Goal: Find specific page/section: Find specific page/section

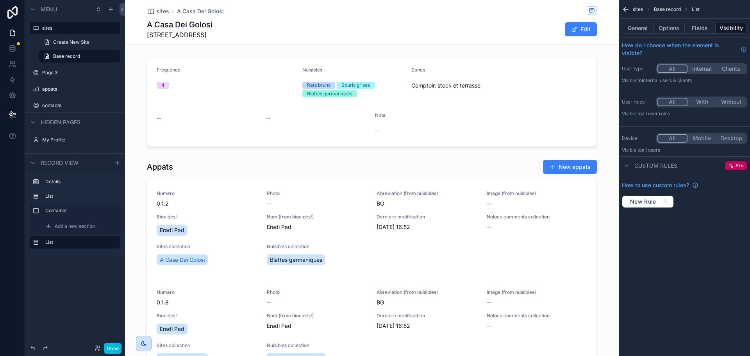
scroll to position [415, 0]
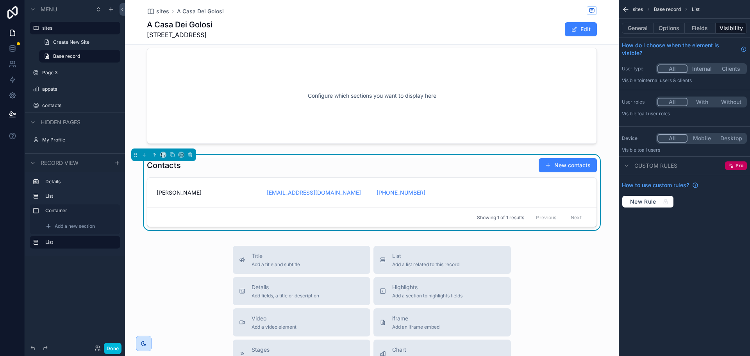
click at [50, 27] on label "sites" at bounding box center [78, 28] width 73 height 6
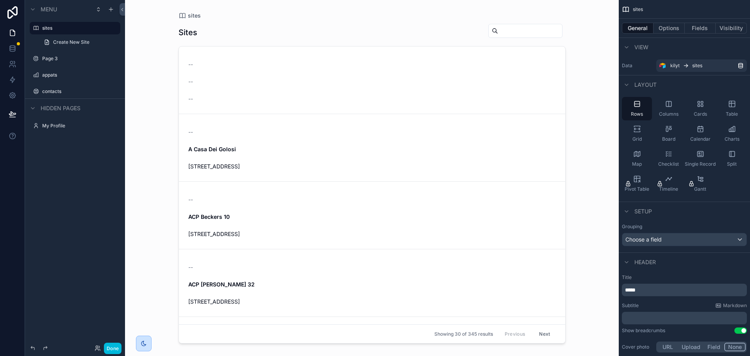
scroll to position [5, 0]
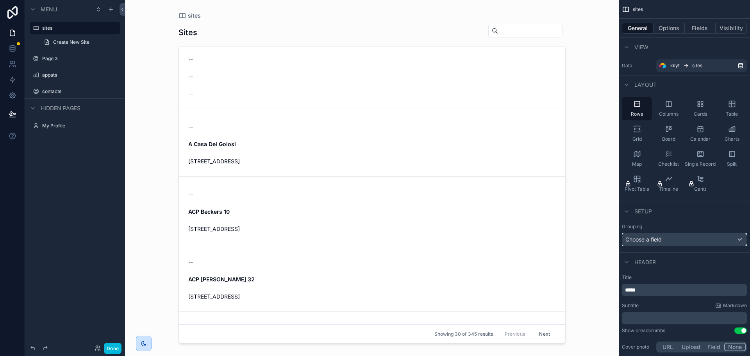
click at [688, 239] on div "Choose a field" at bounding box center [685, 239] width 124 height 13
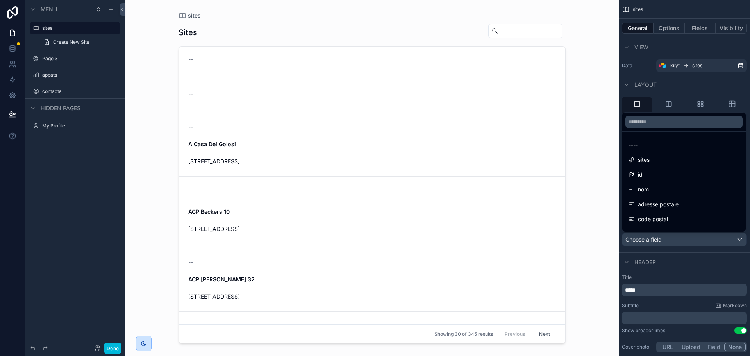
click at [688, 239] on div "scrollable content" at bounding box center [375, 178] width 750 height 356
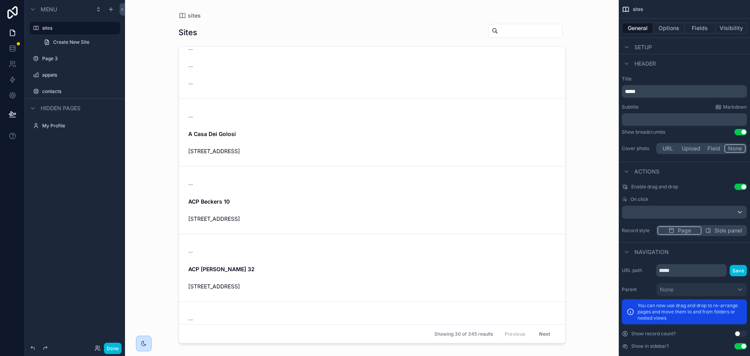
scroll to position [0, 0]
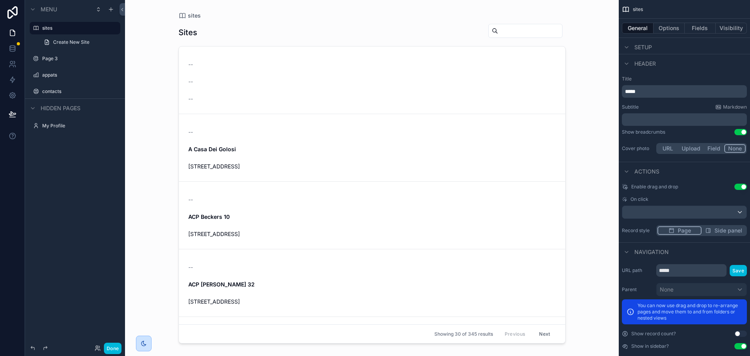
click at [713, 149] on button "Field" at bounding box center [714, 148] width 21 height 9
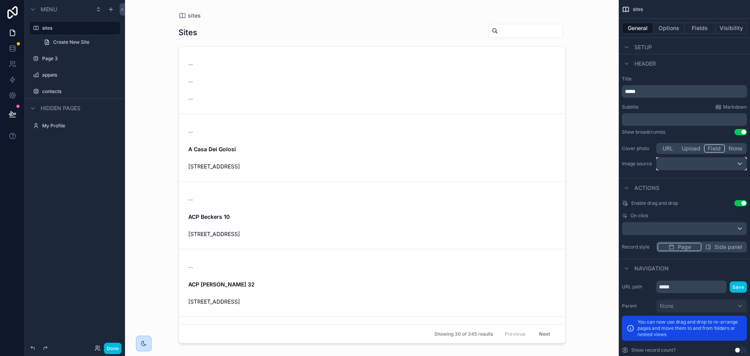
click at [701, 163] on div "scrollable content" at bounding box center [702, 164] width 90 height 13
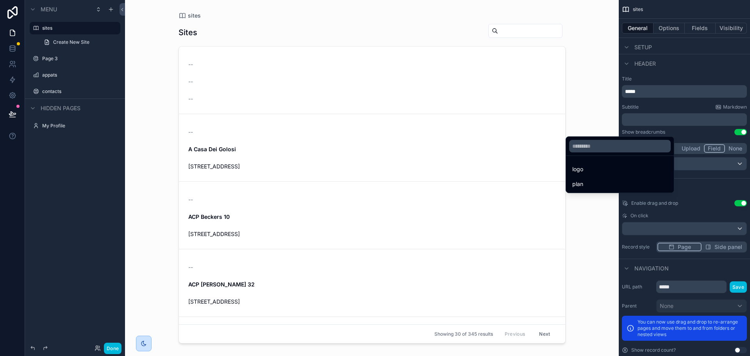
click at [630, 168] on div "logo" at bounding box center [620, 169] width 95 height 9
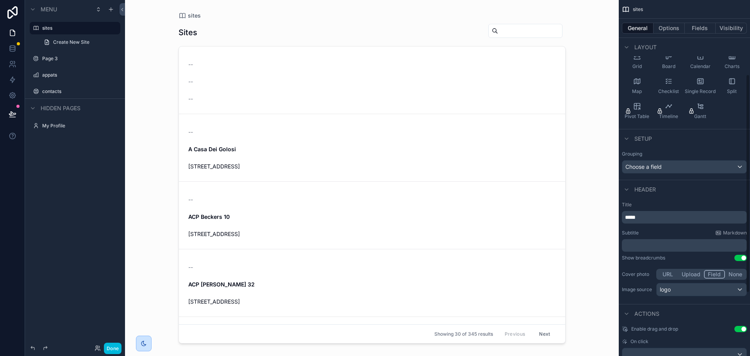
scroll to position [171, 0]
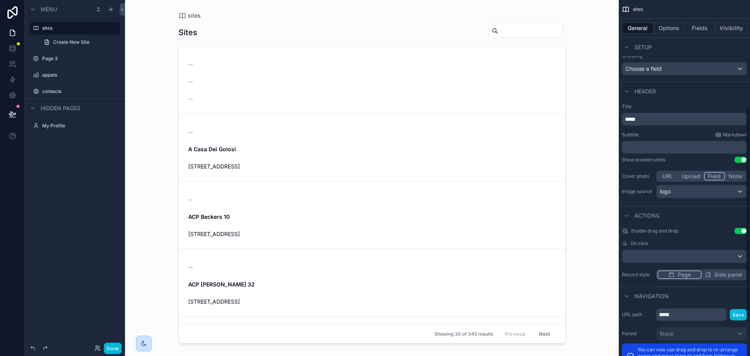
click at [738, 177] on button "None" at bounding box center [735, 176] width 21 height 9
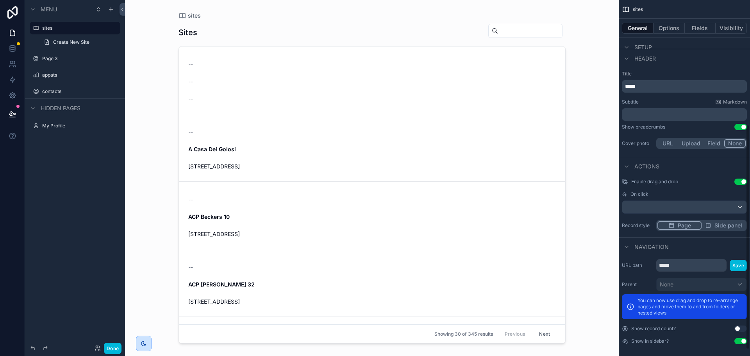
scroll to position [208, 0]
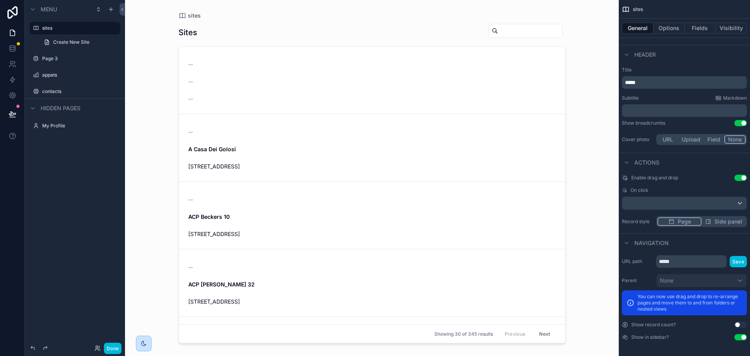
click at [732, 224] on span "Side panel" at bounding box center [729, 222] width 28 height 8
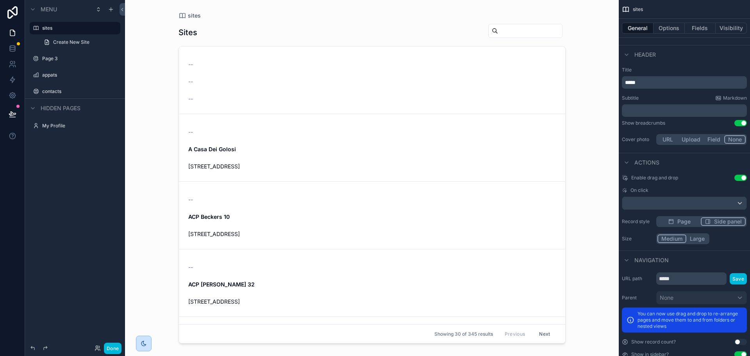
click at [701, 238] on button "Large" at bounding box center [698, 239] width 22 height 9
click at [688, 222] on span "Page" at bounding box center [684, 222] width 13 height 8
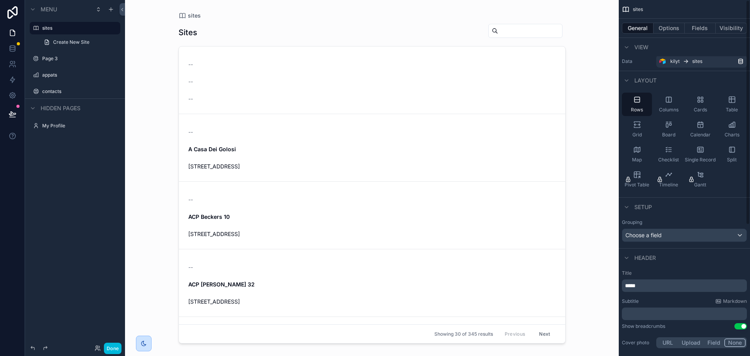
scroll to position [0, 0]
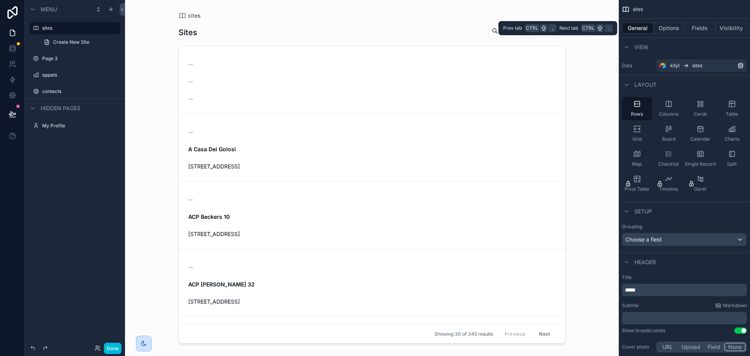
click at [693, 29] on button "Fields" at bounding box center [700, 28] width 31 height 11
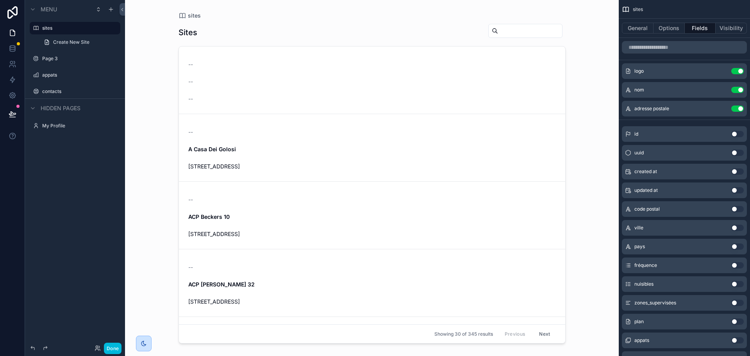
click at [277, 31] on div "Sites" at bounding box center [372, 32] width 387 height 18
click at [188, 13] on span "sites" at bounding box center [194, 16] width 13 height 8
click at [202, 31] on div "Sites" at bounding box center [372, 32] width 387 height 18
click at [192, 34] on h1 "Sites" at bounding box center [188, 32] width 19 height 11
click at [196, 14] on span "sites" at bounding box center [194, 16] width 13 height 8
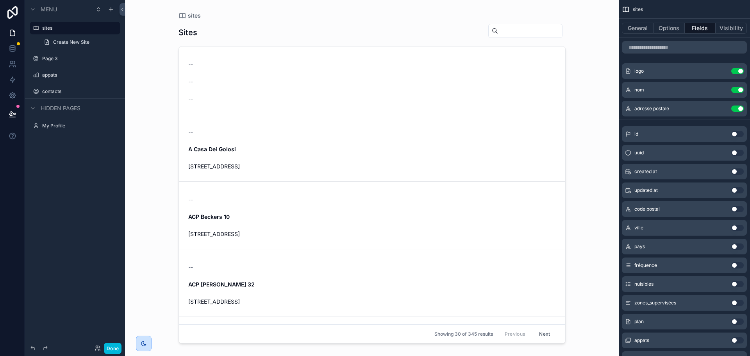
click at [196, 14] on span "sites" at bounding box center [194, 16] width 13 height 8
click at [197, 27] on div "Sites" at bounding box center [372, 32] width 387 height 18
click at [315, 29] on div "Sites" at bounding box center [372, 32] width 387 height 18
